Goal: Transaction & Acquisition: Purchase product/service

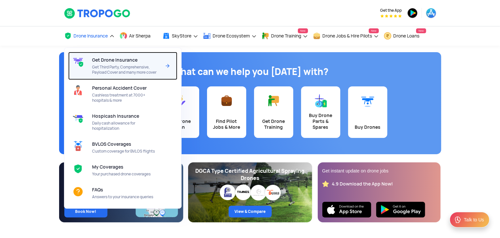
click at [113, 67] on span "Get Third Party, Comprehensive, Payload Cover and many more cover" at bounding box center [126, 70] width 69 height 10
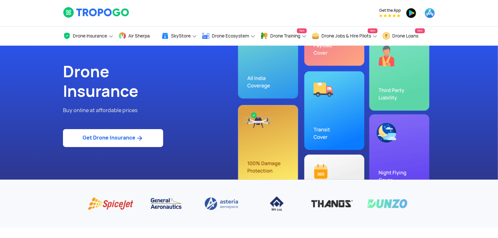
click at [136, 111] on p "Buy online at affordable prices" at bounding box center [153, 110] width 181 height 8
click at [130, 140] on link "Get Drone Insurance" at bounding box center [113, 138] width 100 height 18
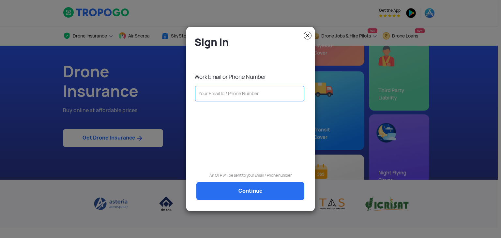
click at [307, 36] on img at bounding box center [308, 36] width 8 height 8
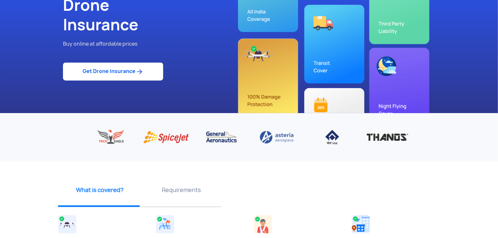
scroll to position [66, 0]
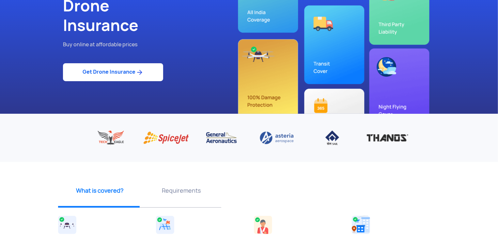
click at [252, 87] on div "Drone Insurance Buy online at affordable prices Get Drone Insurance" at bounding box center [249, 47] width 382 height 134
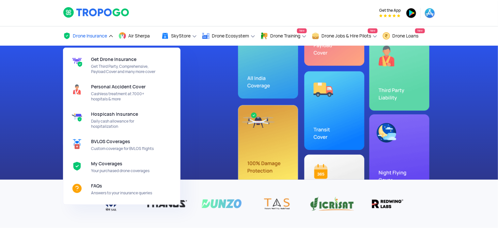
click at [113, 35] on link "Drone Insurance" at bounding box center [88, 35] width 51 height 19
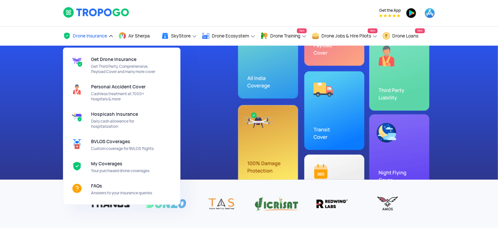
click at [114, 35] on link "Drone Insurance" at bounding box center [88, 35] width 51 height 19
